Goal: Ask a question

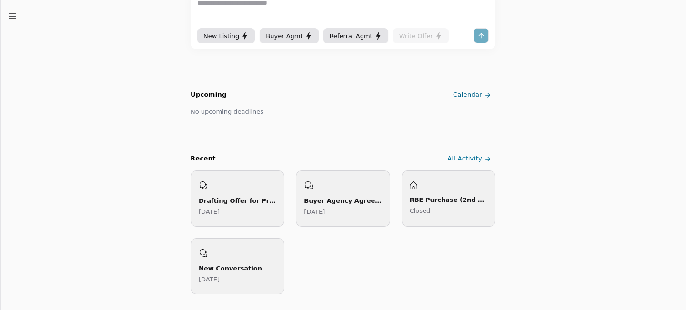
scroll to position [5, 0]
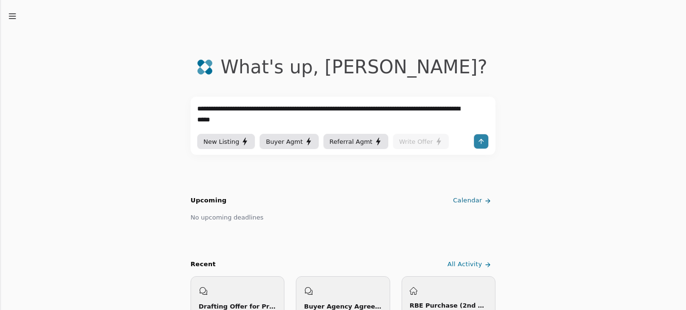
type textarea "**********"
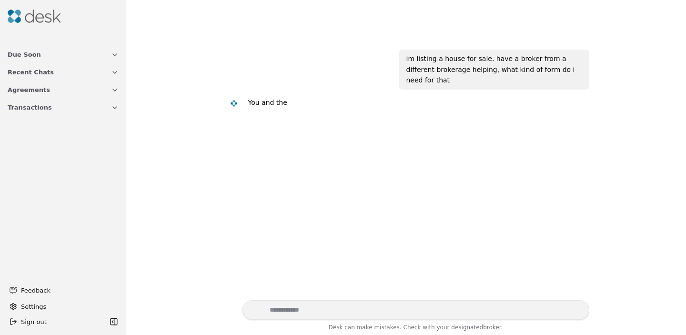
scroll to position [19, 0]
